Goal: Communication & Community: Share content

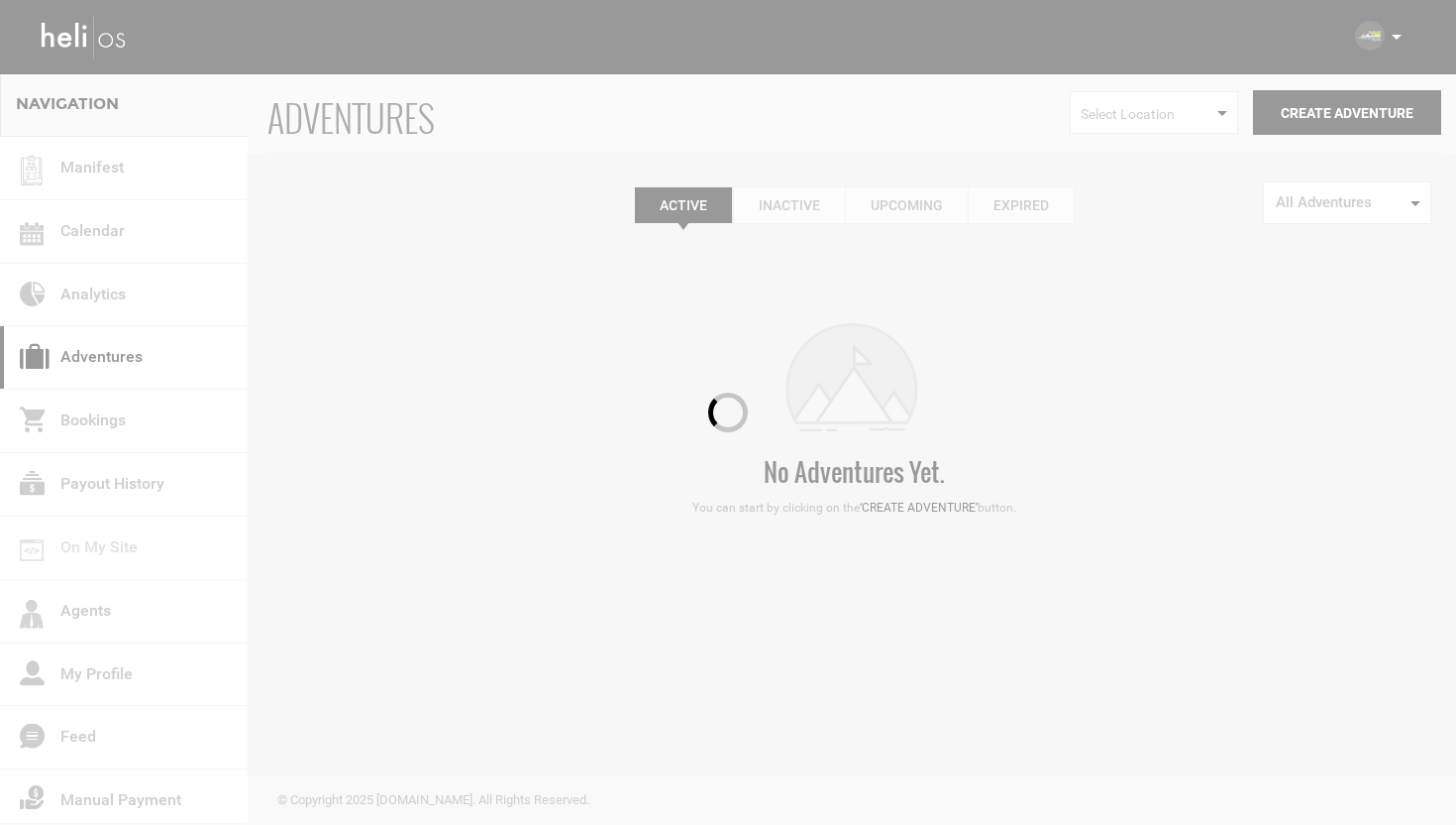
click at [1396, 41] on div at bounding box center [728, 412] width 1456 height 825
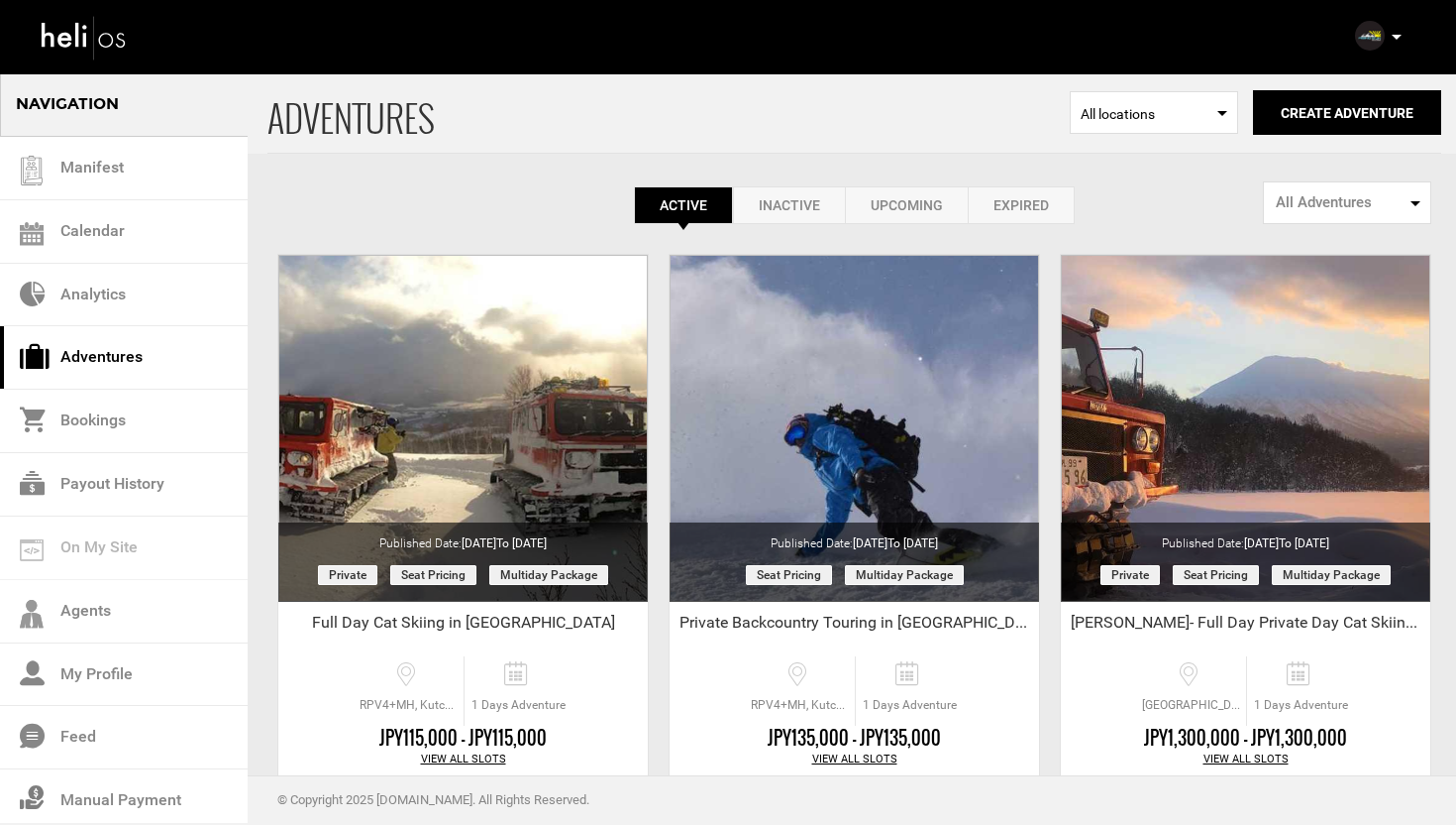
click at [1396, 41] on p at bounding box center [1396, 37] width 12 height 23
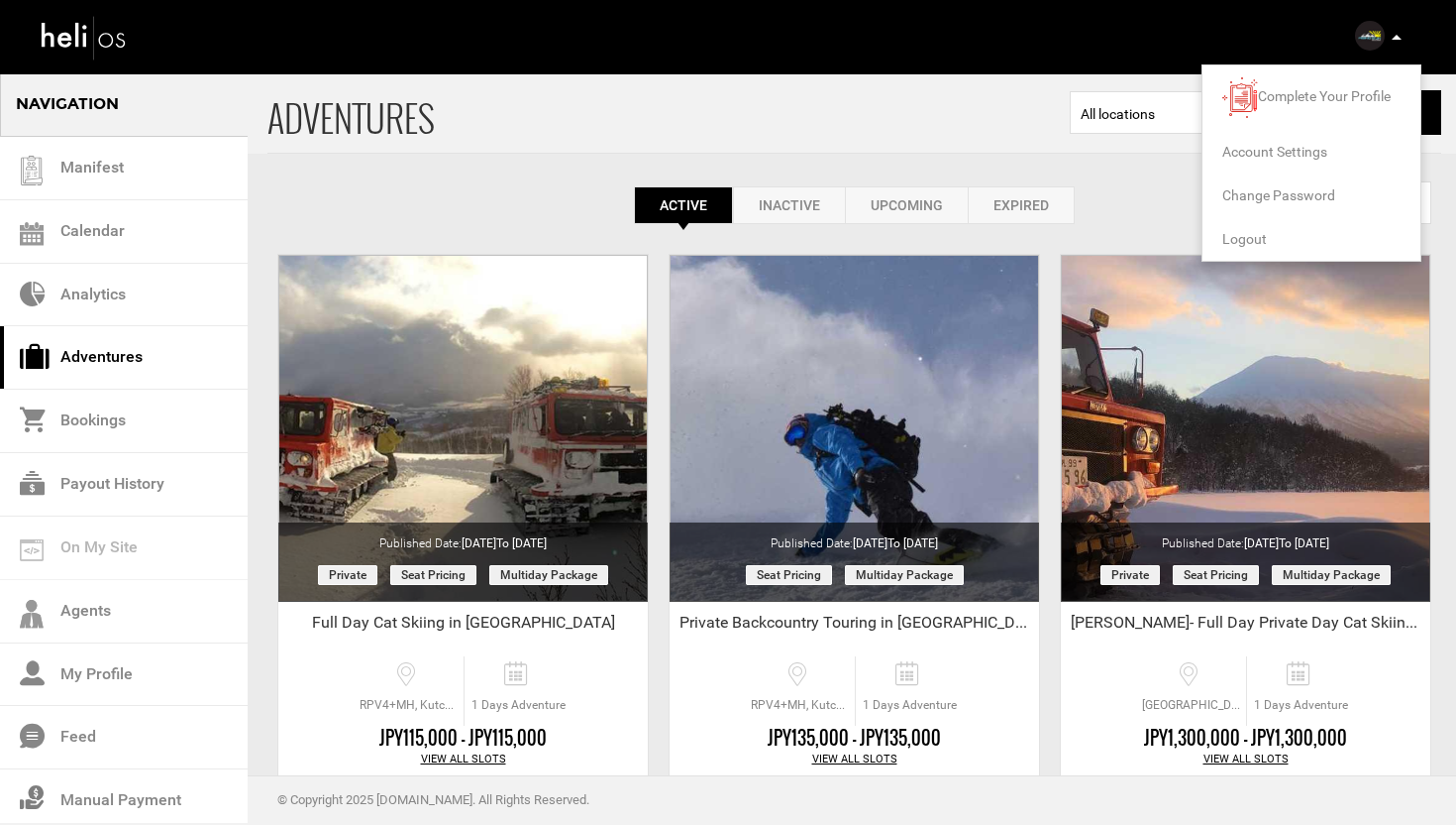
click at [1256, 232] on span "Logout" at bounding box center [1244, 239] width 45 height 16
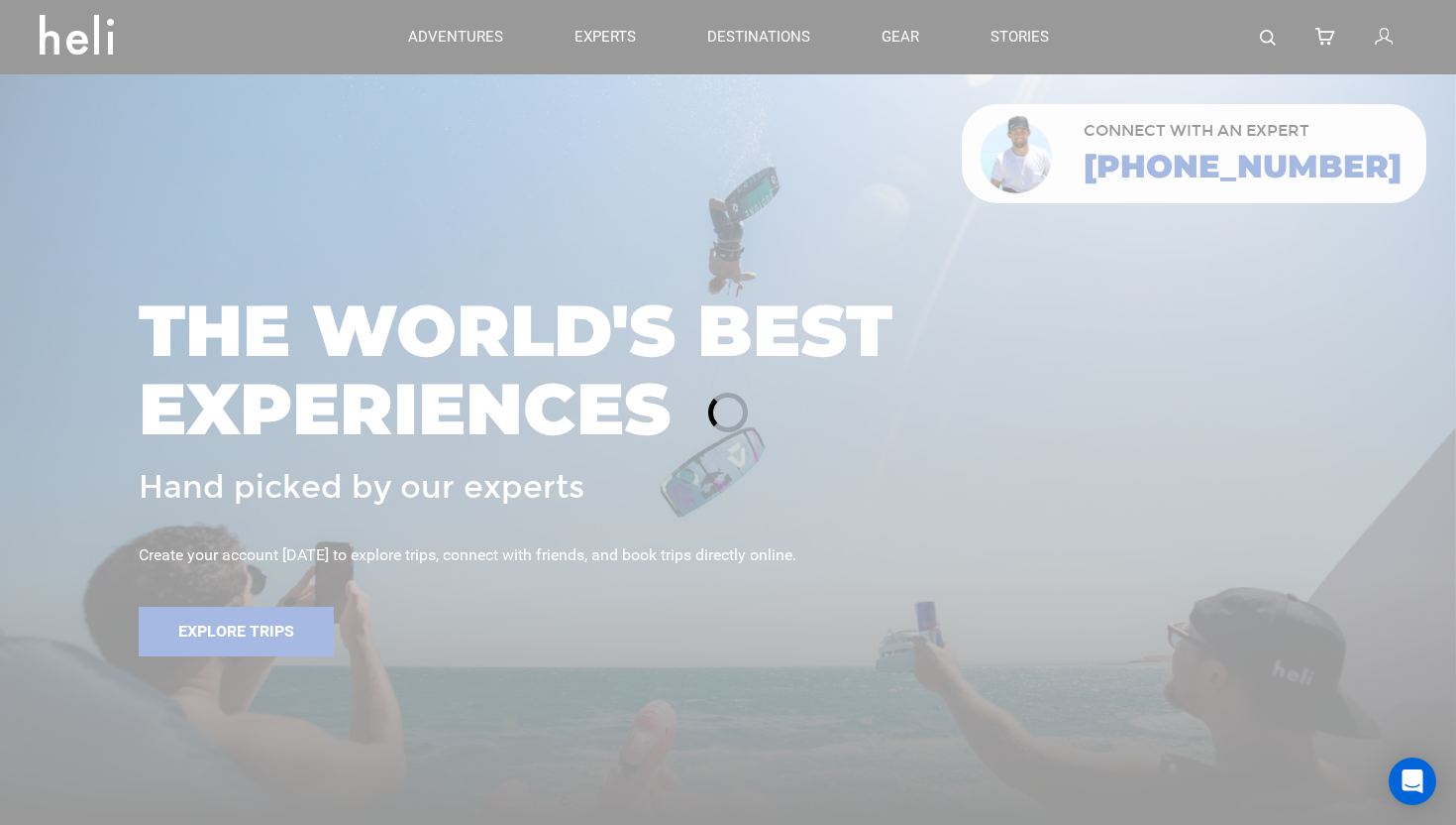
click at [1385, 38] on div at bounding box center [728, 412] width 1456 height 825
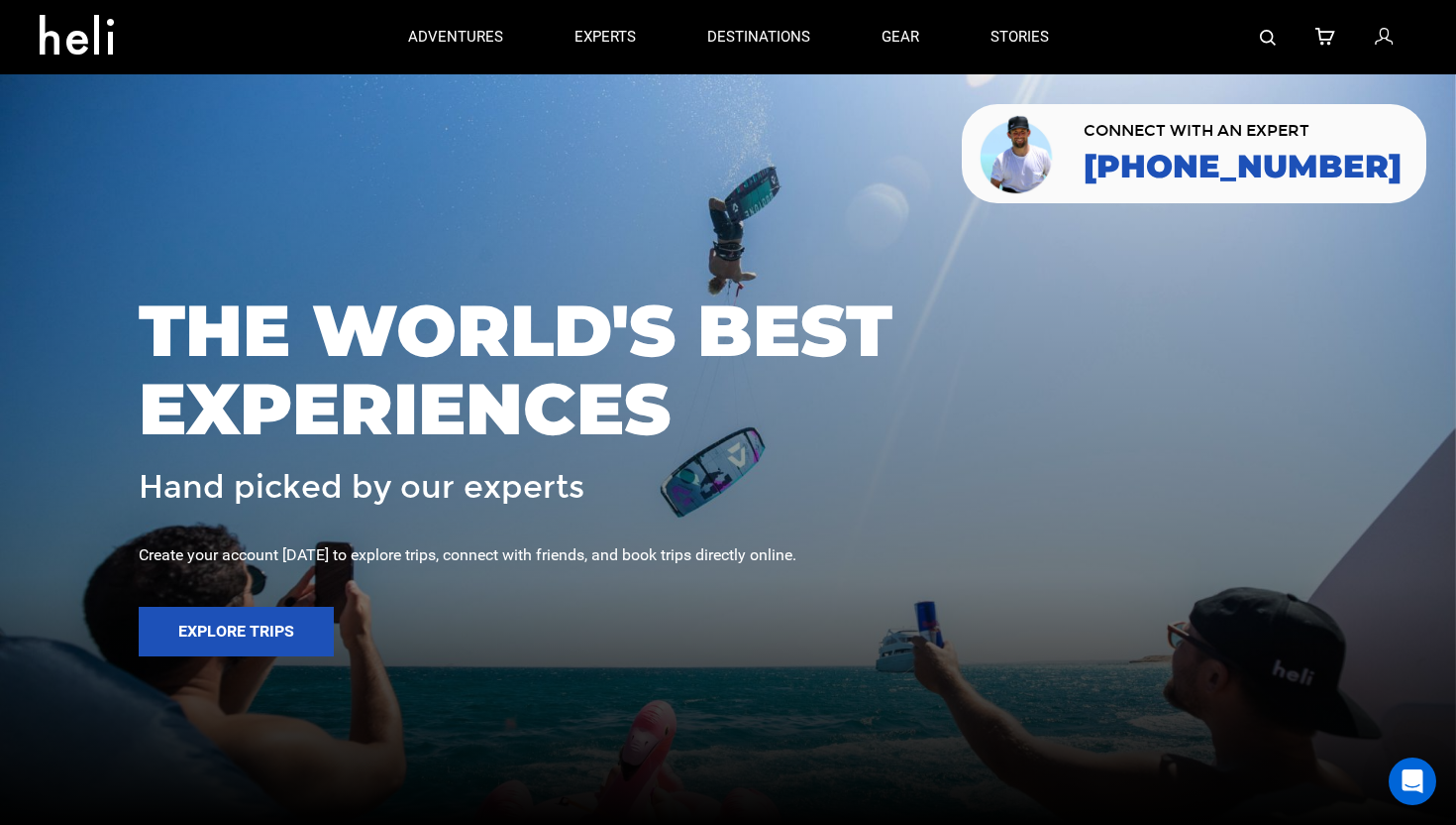
click at [1375, 36] on icon at bounding box center [1384, 38] width 18 height 26
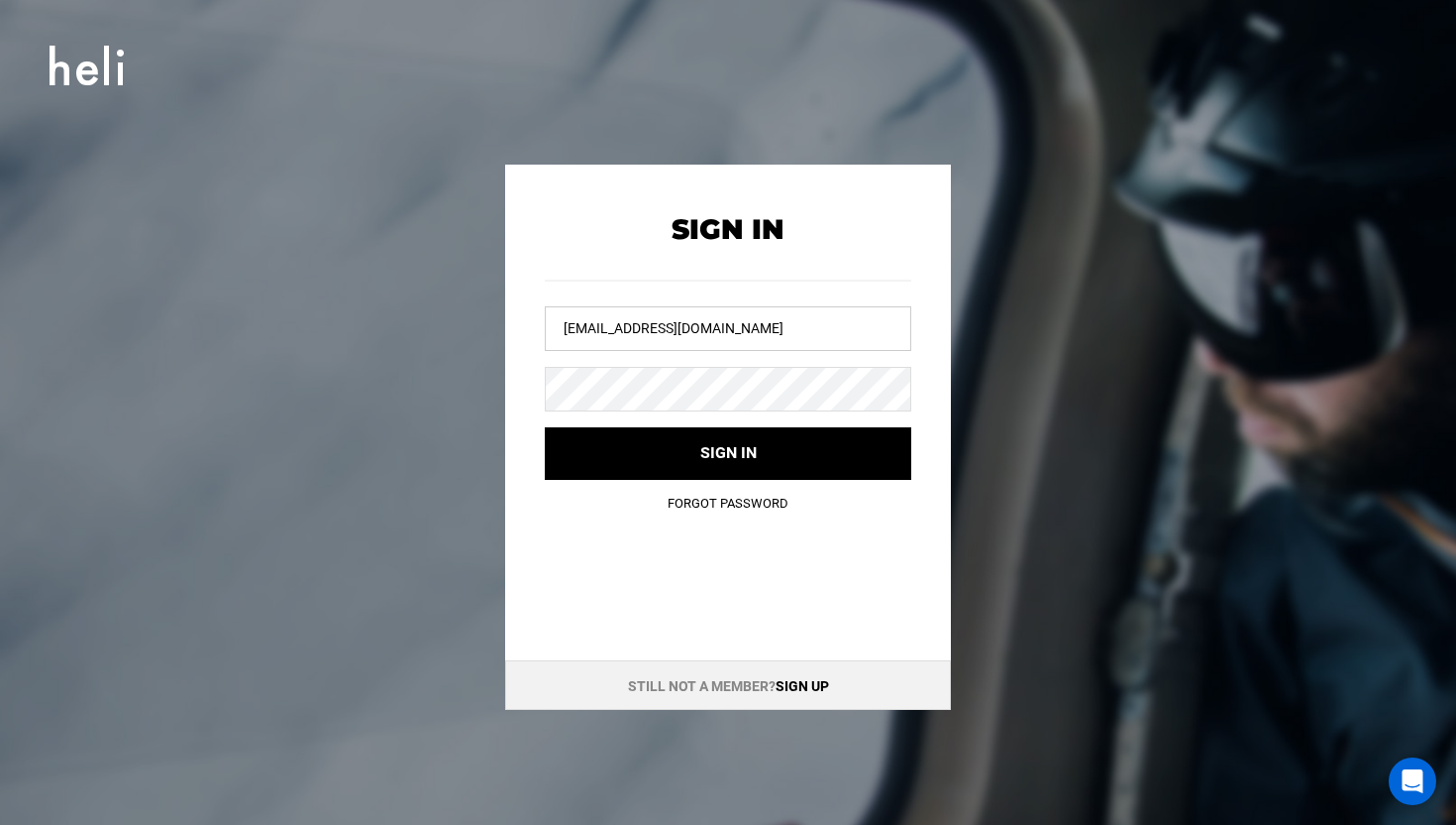
click at [721, 321] on input "info@risingsunguides.com" at bounding box center [728, 328] width 367 height 45
drag, startPoint x: 721, startPoint y: 321, endPoint x: 729, endPoint y: 293, distance: 29.1
click at [721, 320] on input "info@risingsunguides.com" at bounding box center [728, 328] width 367 height 45
type input "must"
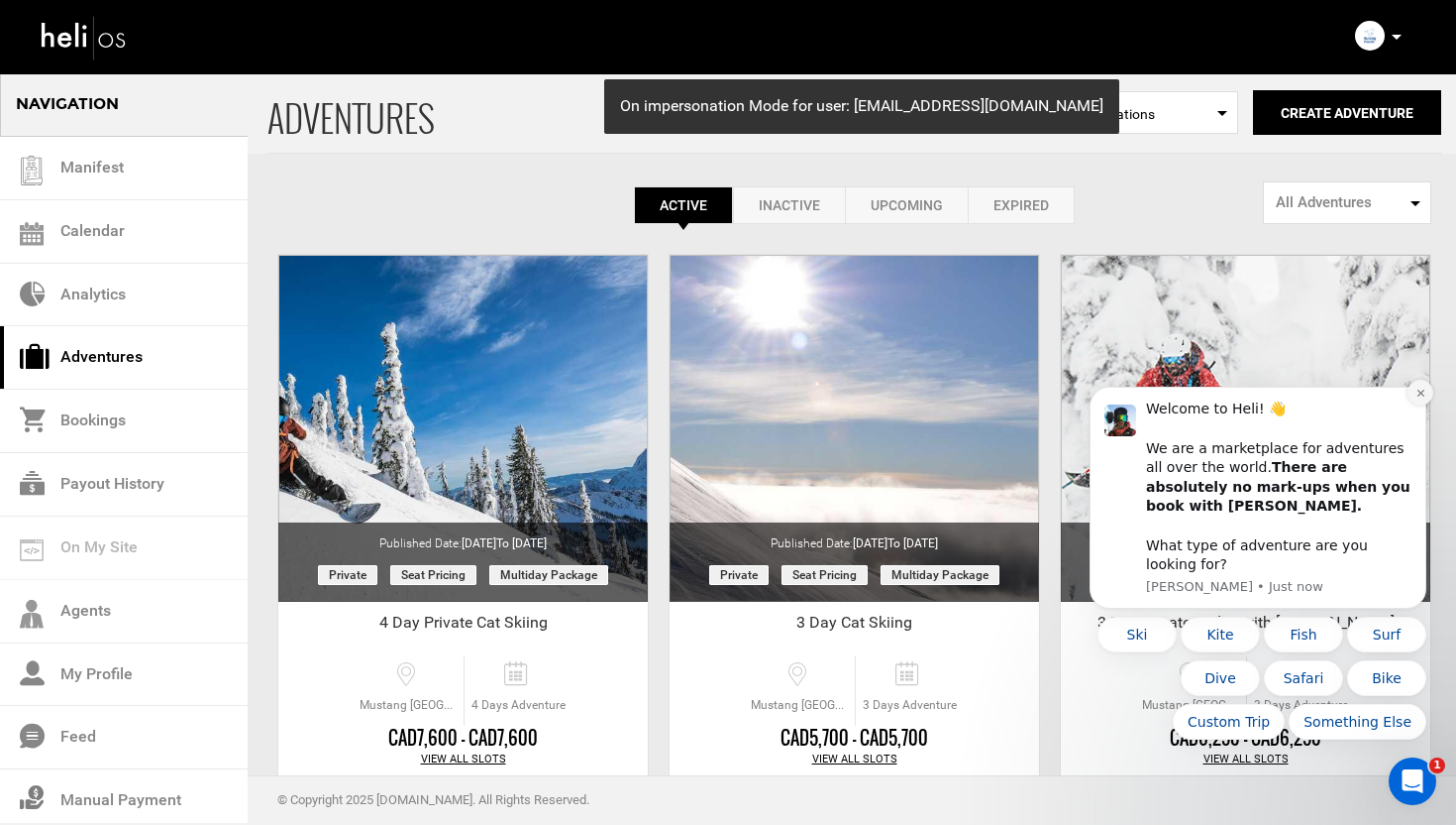
click at [1413, 406] on button "Dismiss notification" at bounding box center [1420, 393] width 26 height 26
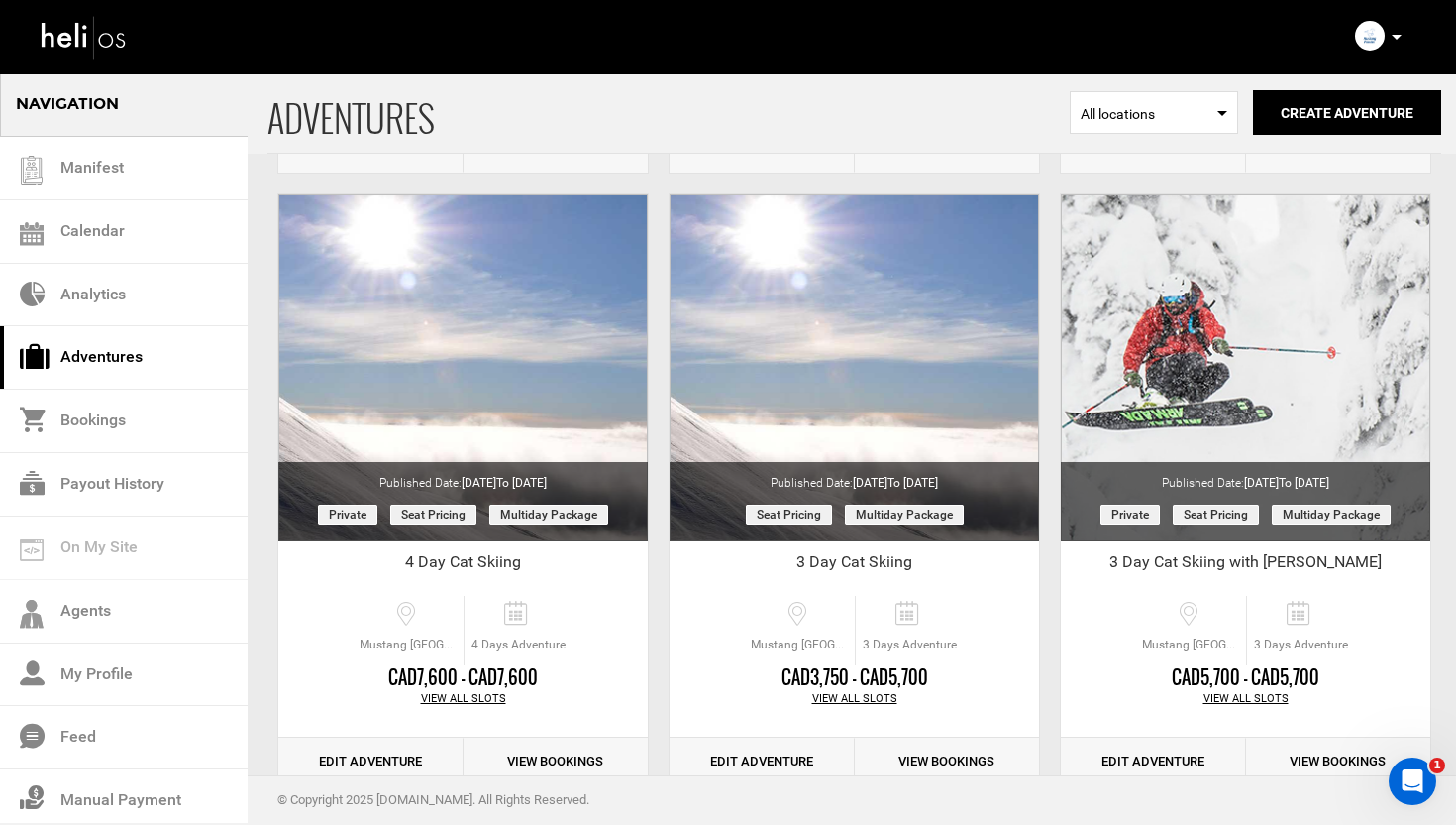
scroll to position [702, 0]
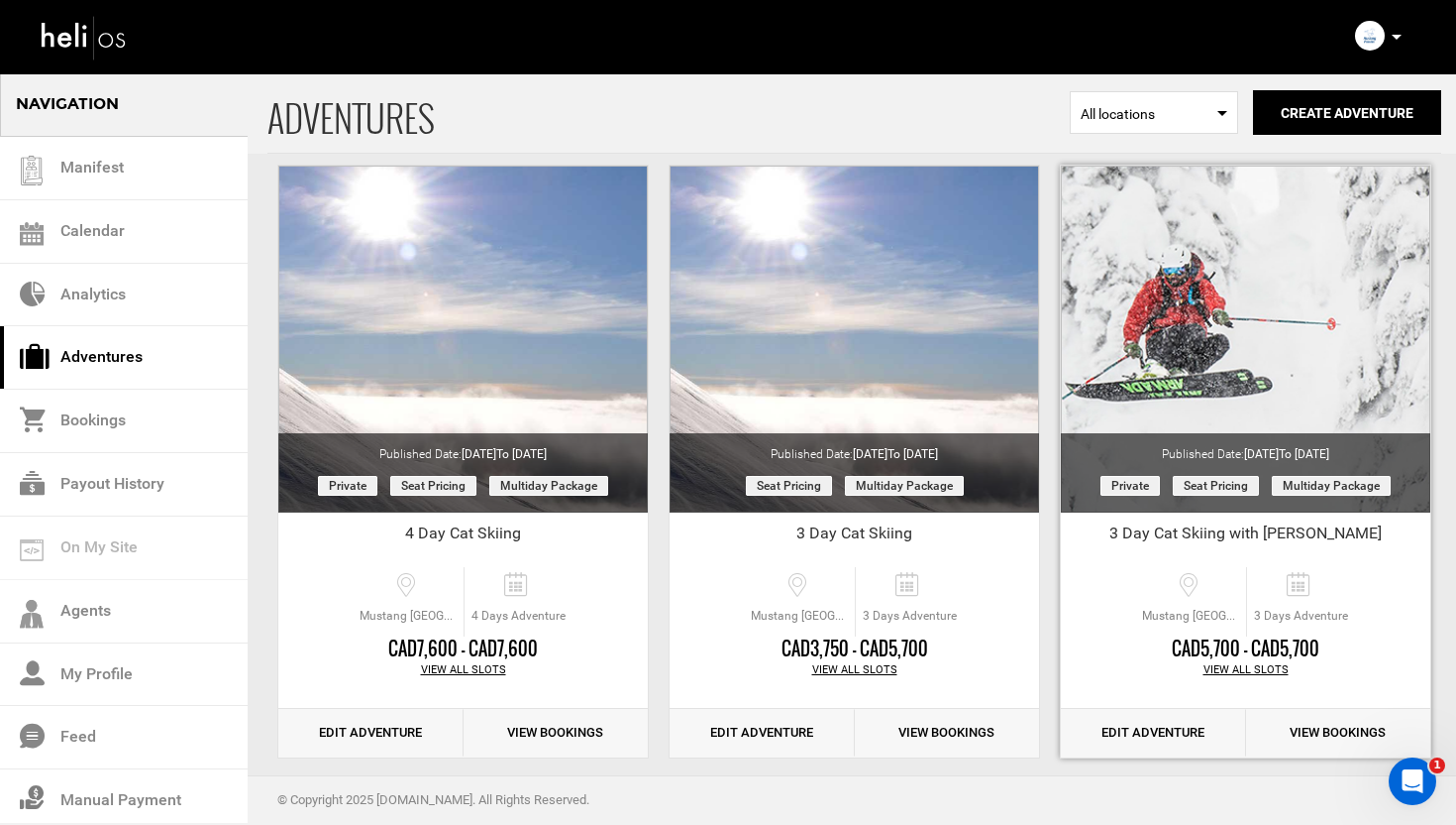
click at [1247, 665] on div "View All Slots" at bounding box center [1245, 670] width 370 height 16
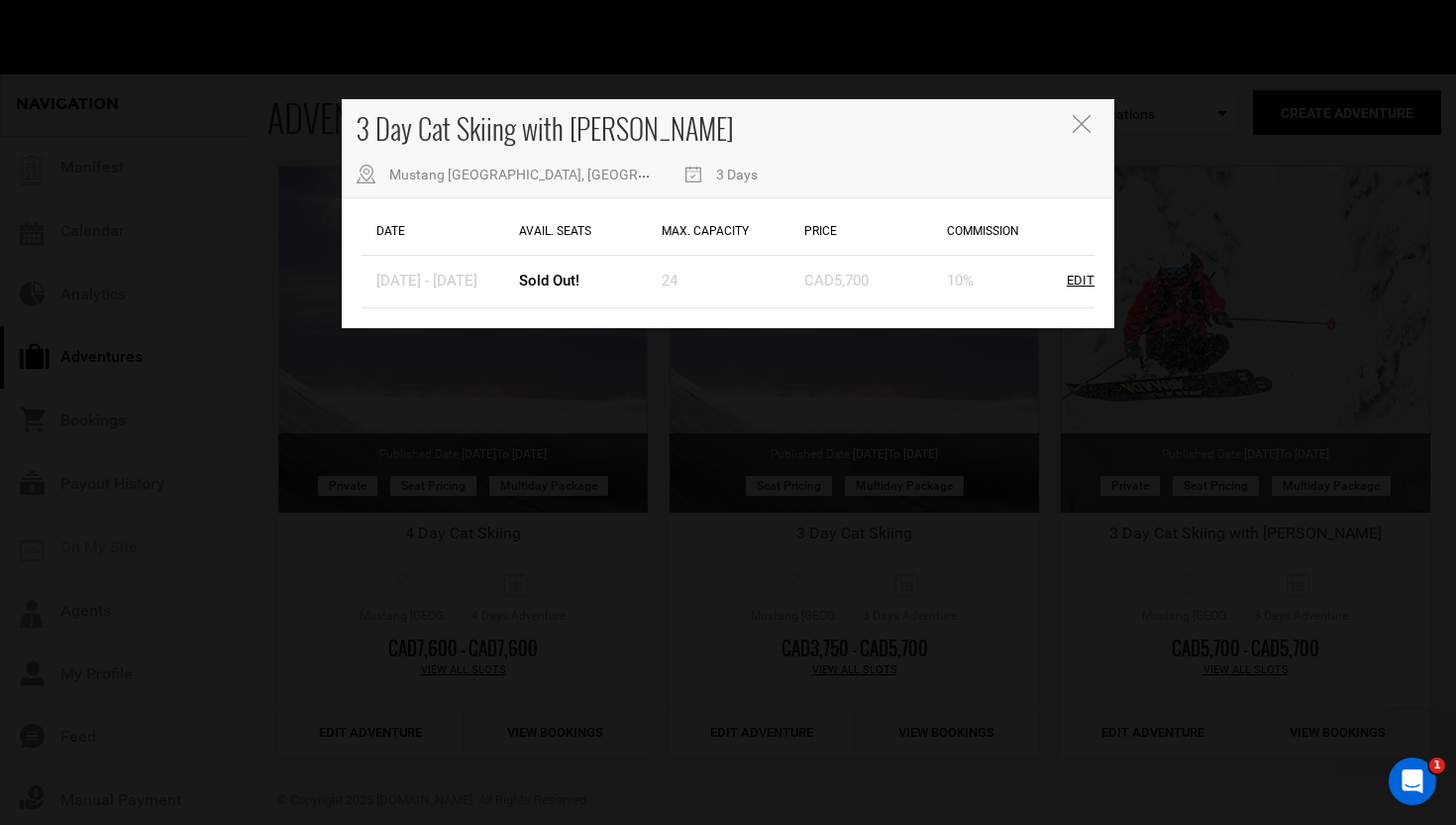
click at [1084, 124] on icon "Close" at bounding box center [1081, 124] width 18 height 18
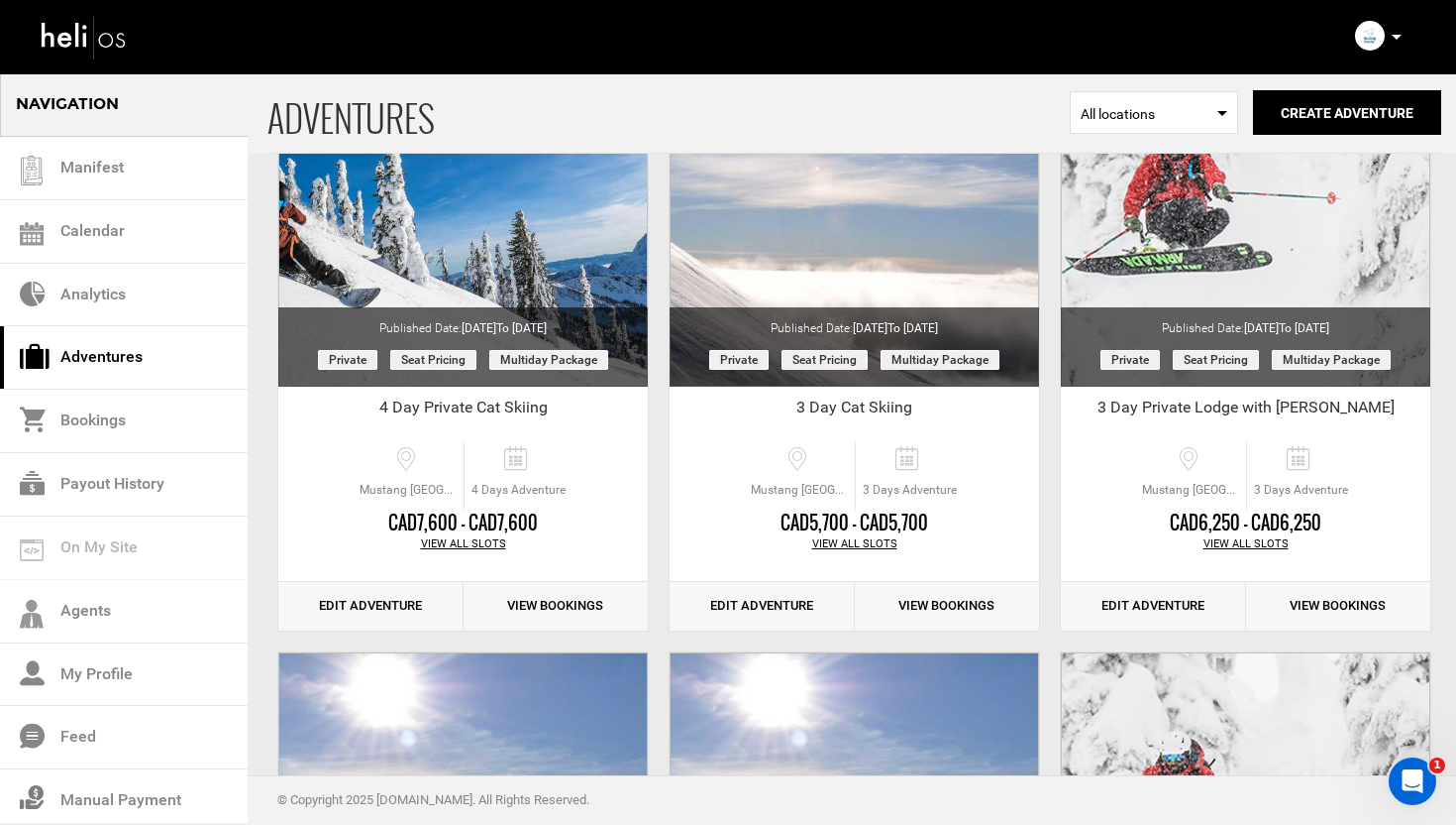
scroll to position [217, 0]
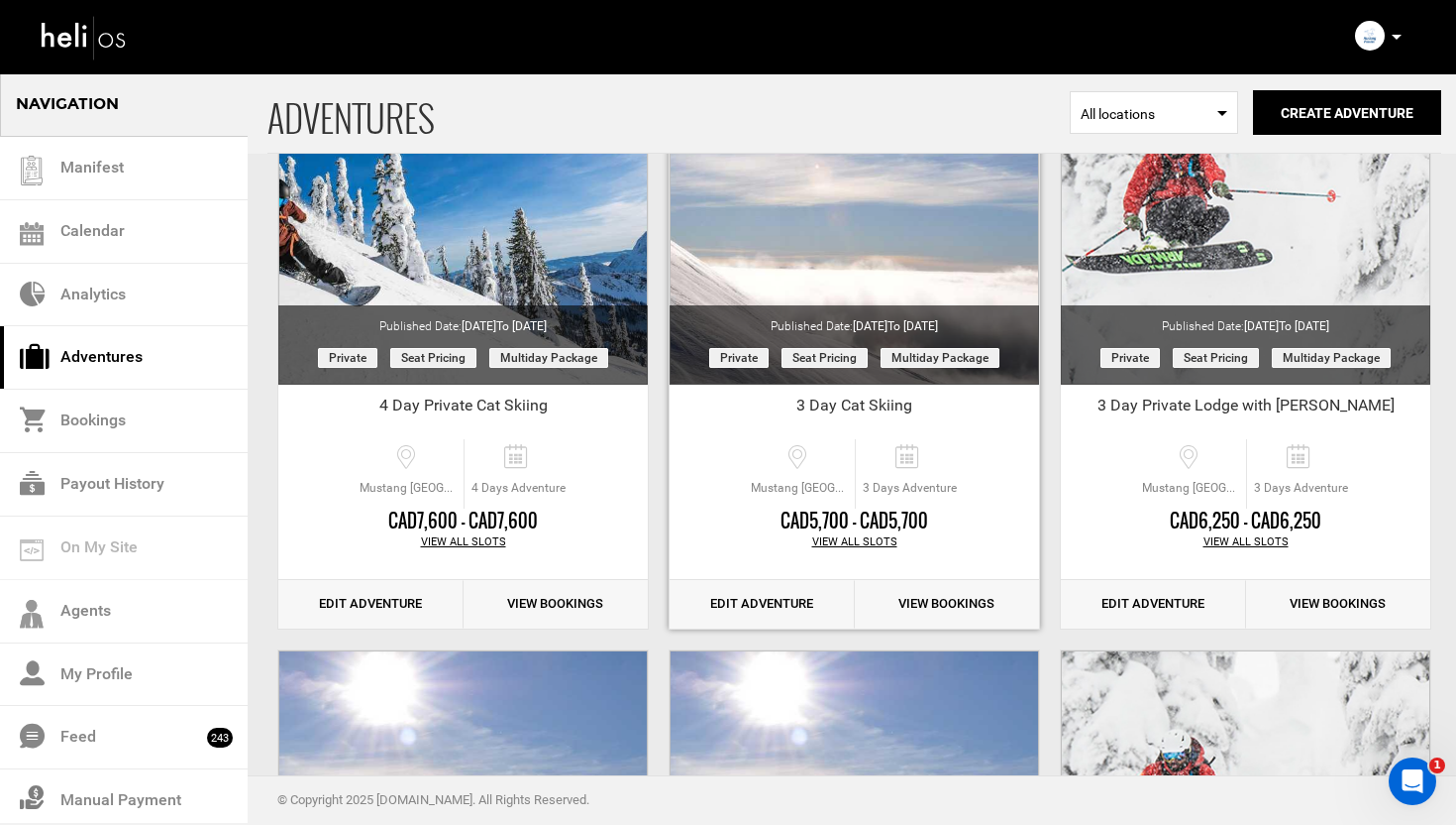
click at [841, 535] on div "View All Slots" at bounding box center [854, 542] width 370 height 16
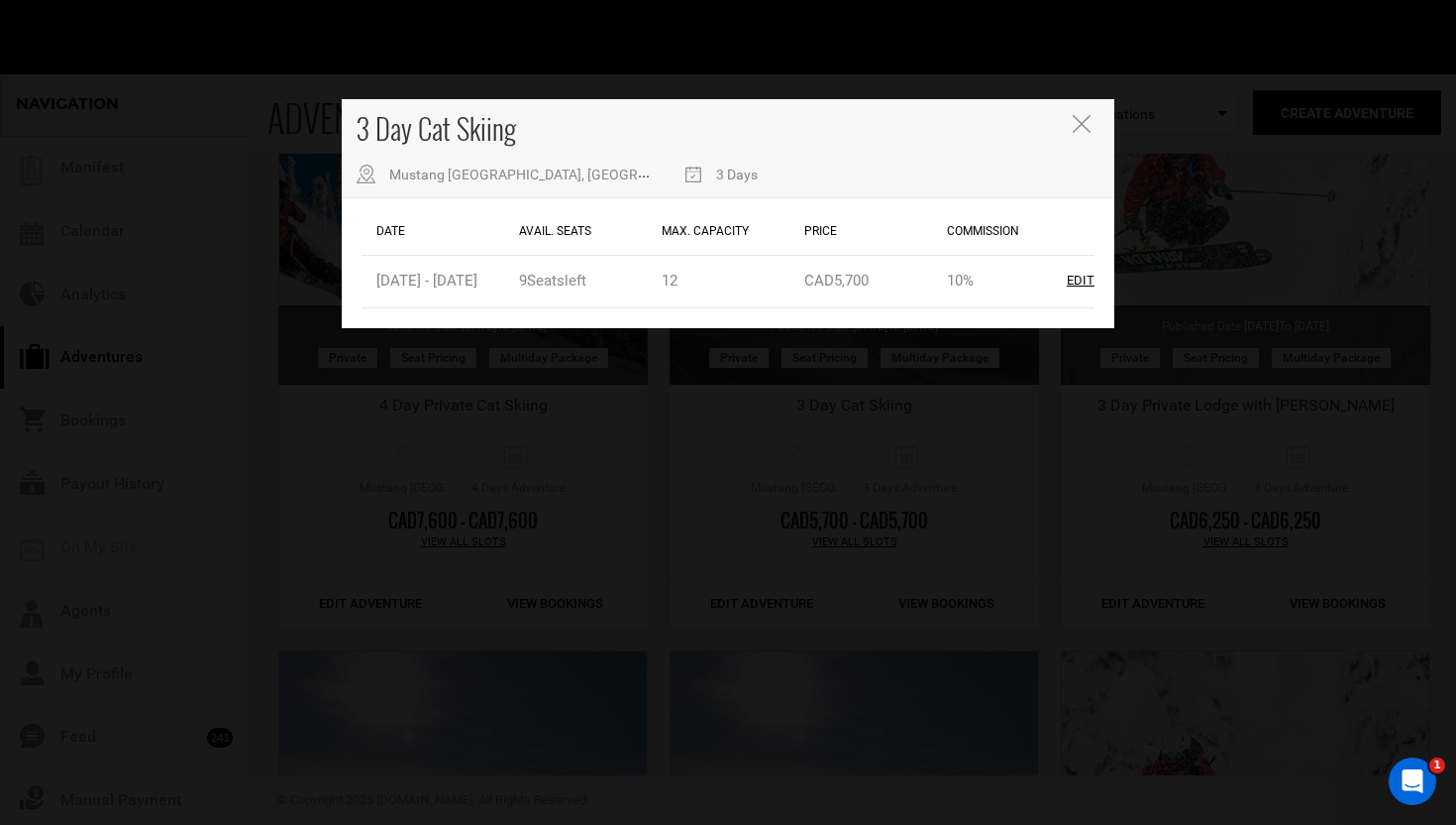
click at [1074, 118] on icon "Close" at bounding box center [1081, 124] width 18 height 18
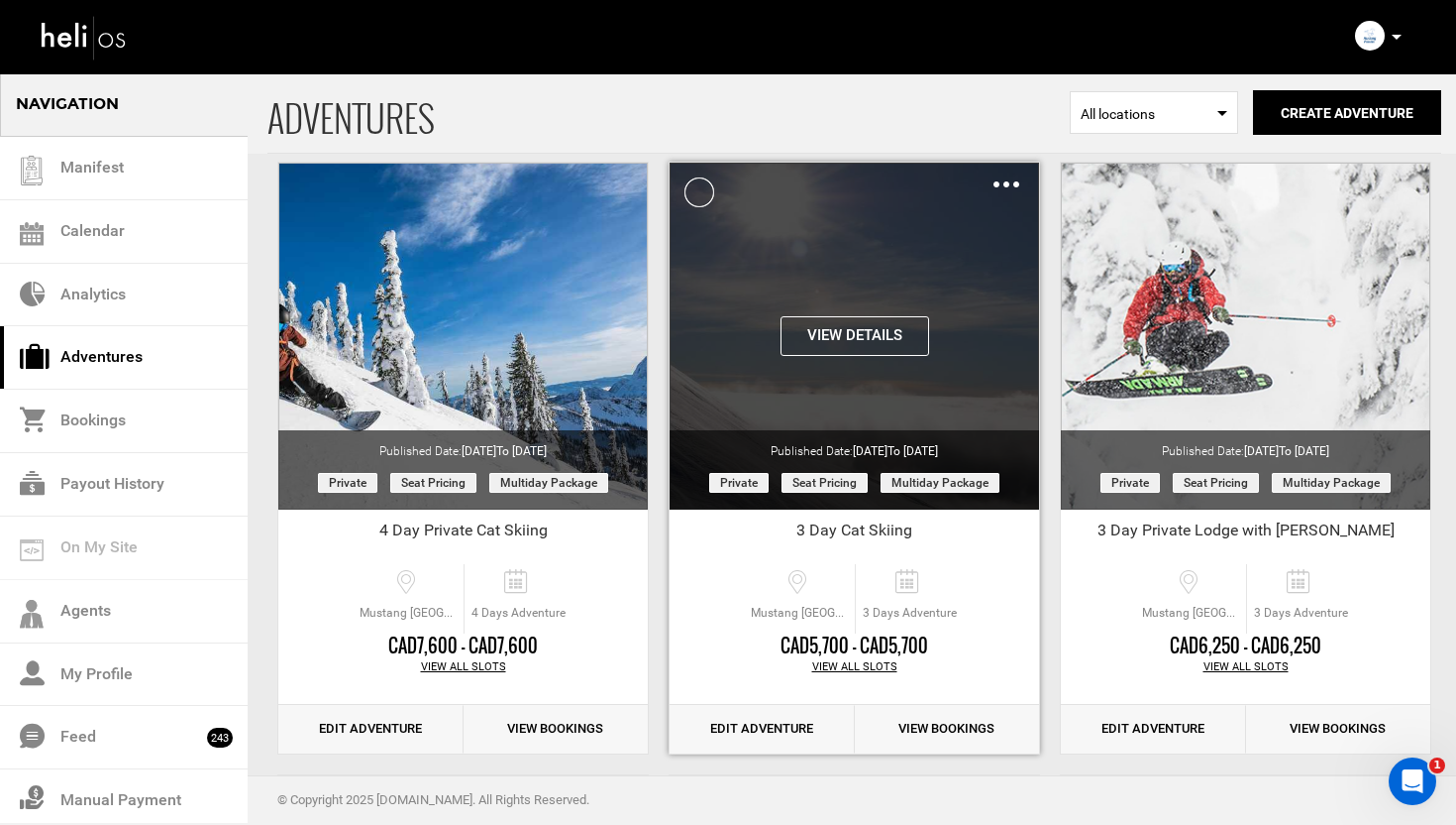
scroll to position [0, 0]
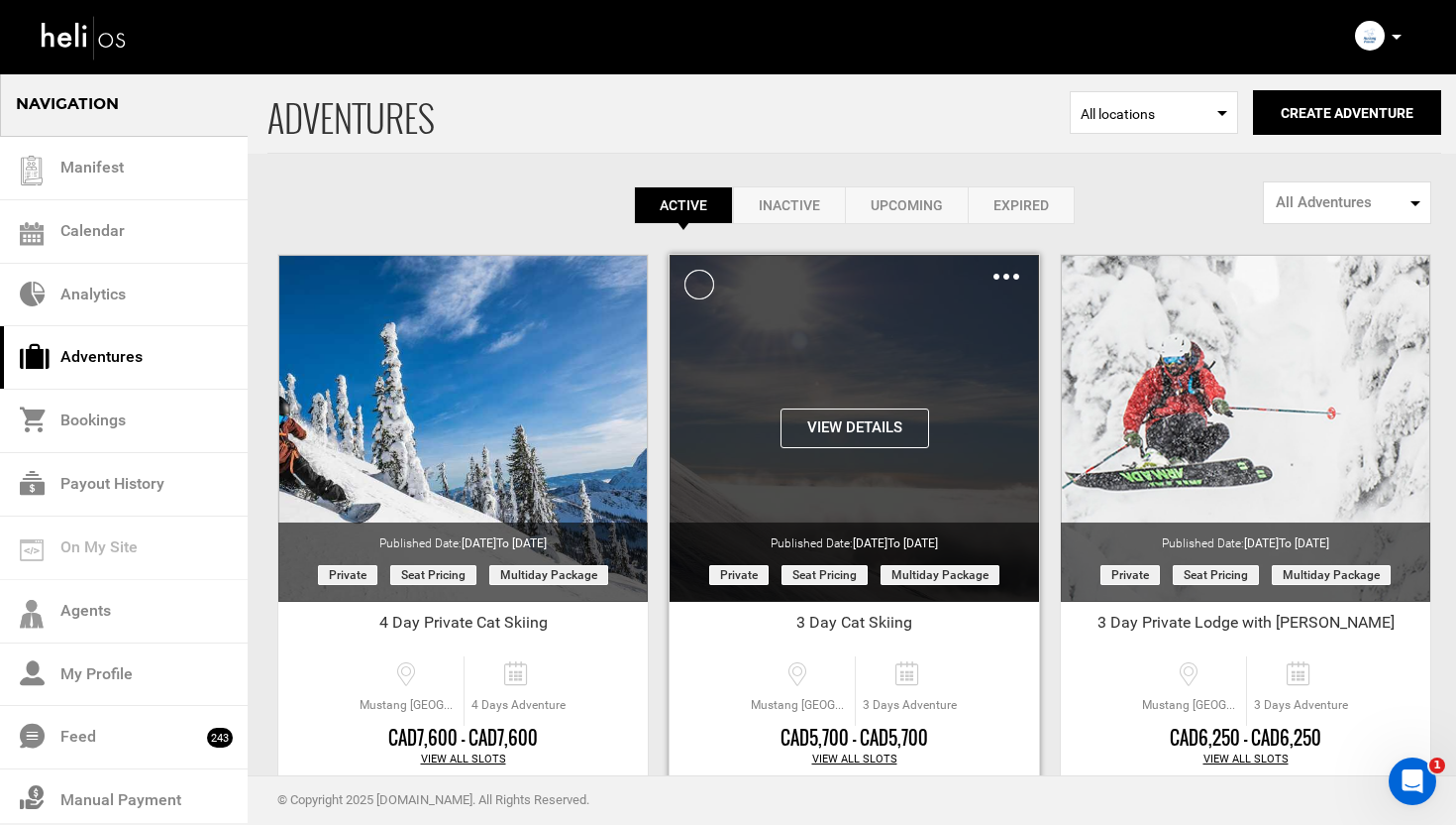
click at [1009, 279] on img at bounding box center [1007, 277] width 26 height 6
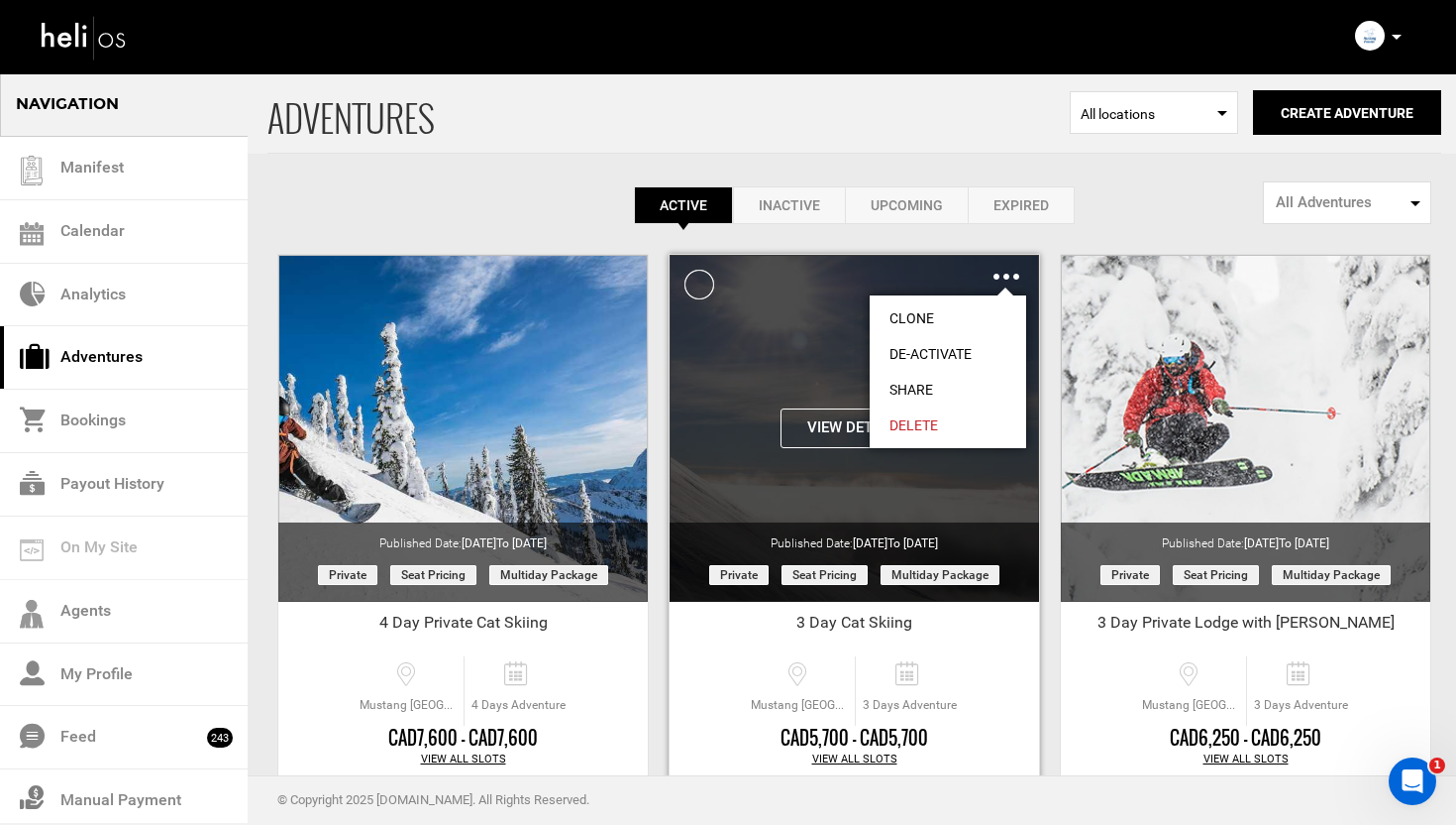
click at [923, 383] on link "Share" at bounding box center [949, 390] width 157 height 36
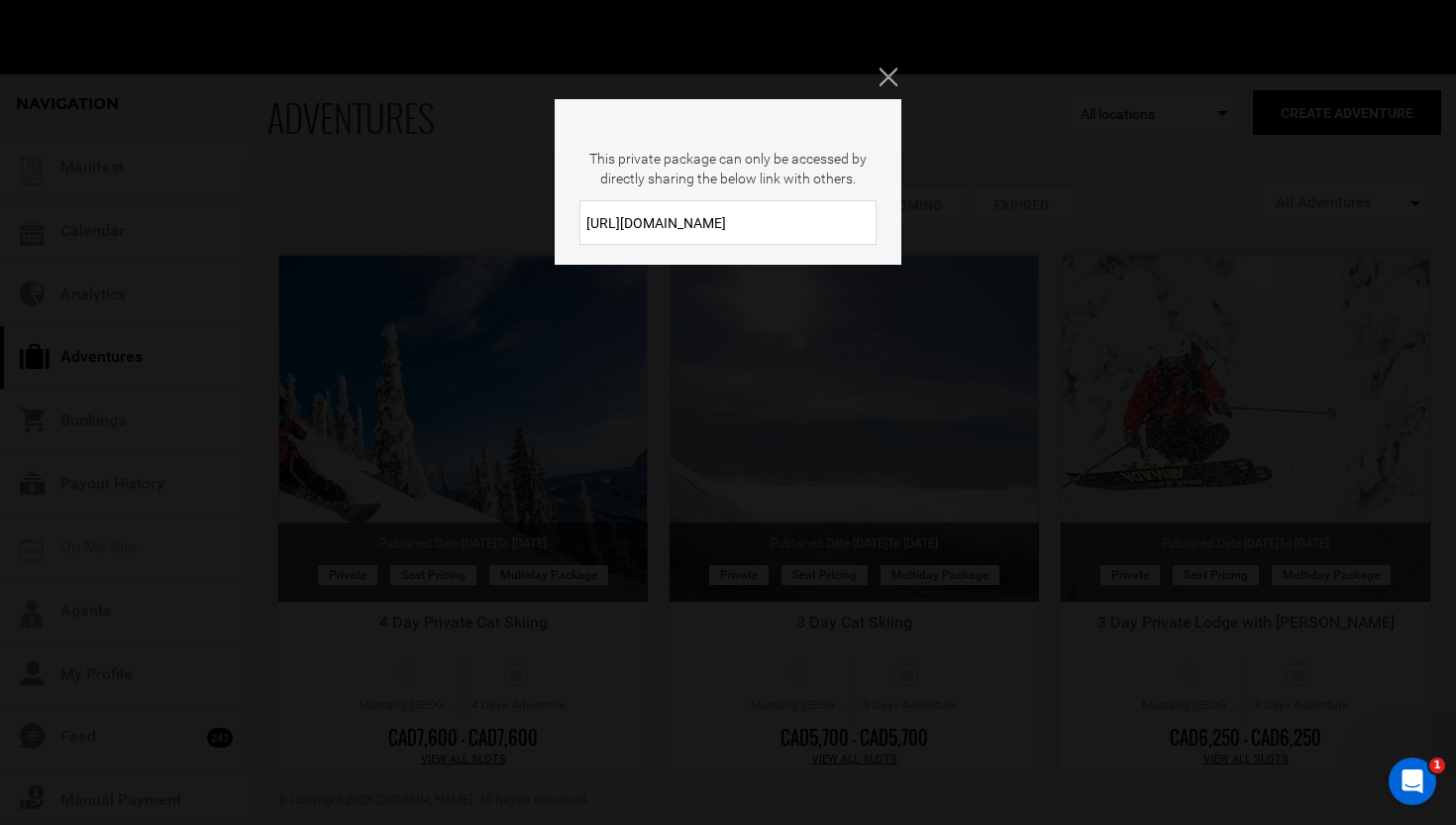
click at [785, 223] on input "[URL][DOMAIN_NAME]" at bounding box center [728, 222] width 297 height 45
click at [705, 220] on input "[URL][DOMAIN_NAME]" at bounding box center [728, 222] width 297 height 45
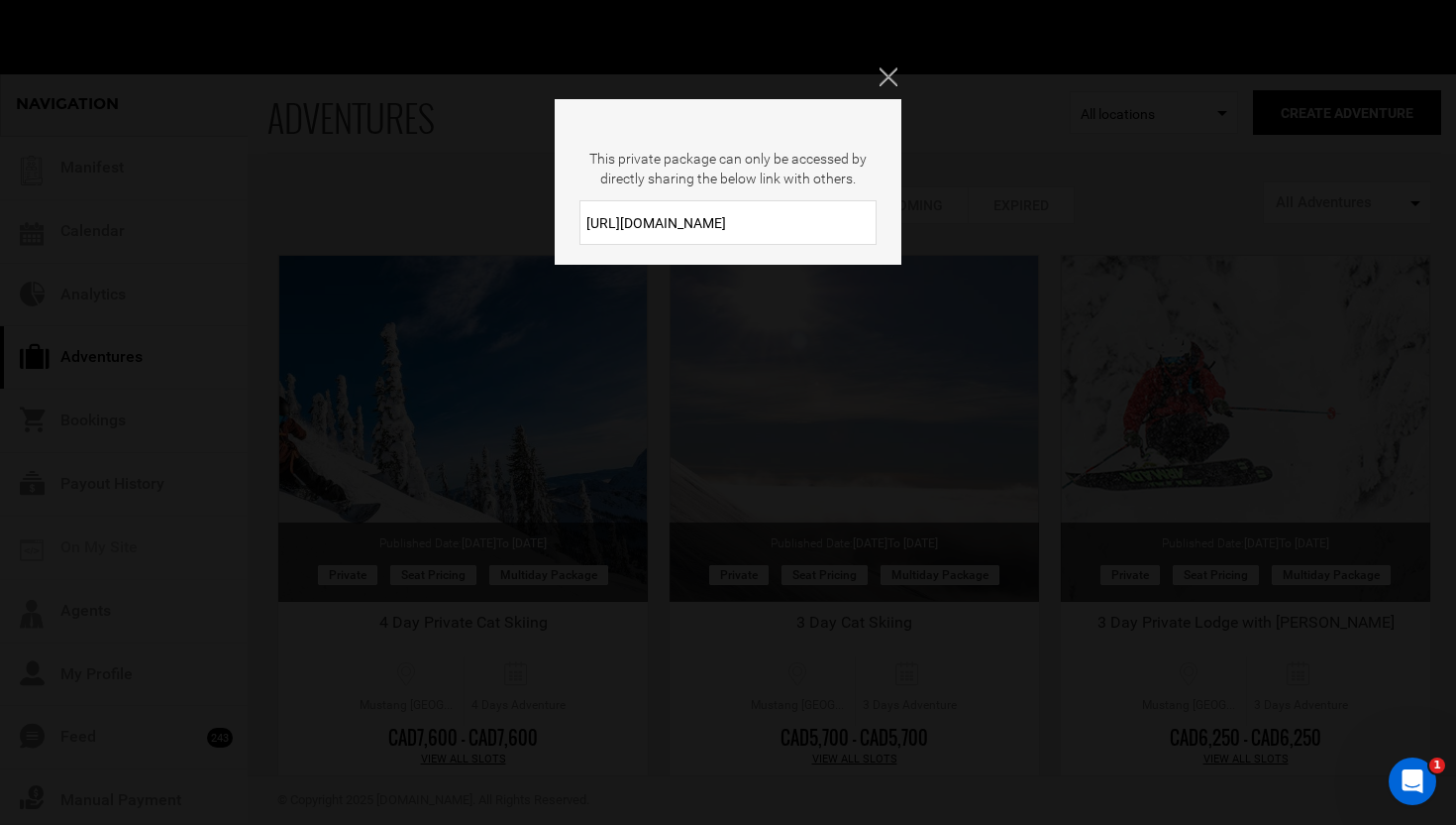
click at [705, 220] on input "[URL][DOMAIN_NAME]" at bounding box center [728, 222] width 297 height 45
